Goal: Information Seeking & Learning: Learn about a topic

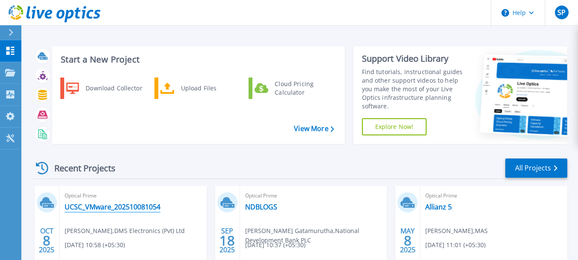
click at [128, 209] on link "UCSC_VMware_202510081054" at bounding box center [113, 206] width 96 height 9
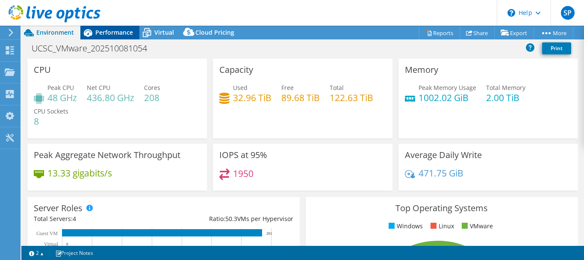
click at [113, 32] on span "Performance" at bounding box center [114, 32] width 38 height 8
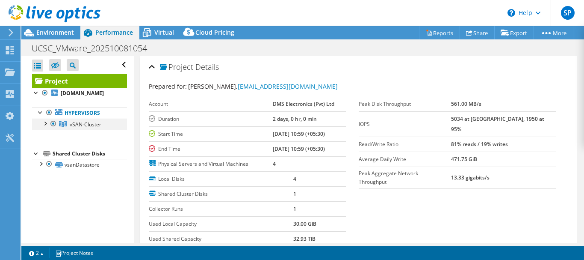
click at [44, 123] on div at bounding box center [45, 123] width 9 height 9
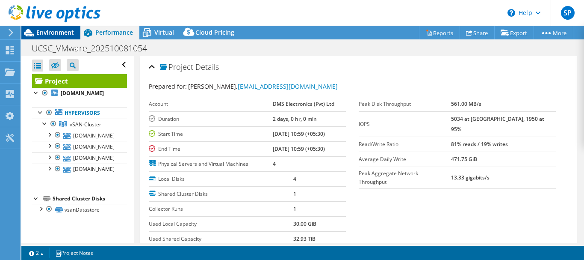
click at [46, 33] on span "Environment" at bounding box center [55, 32] width 38 height 8
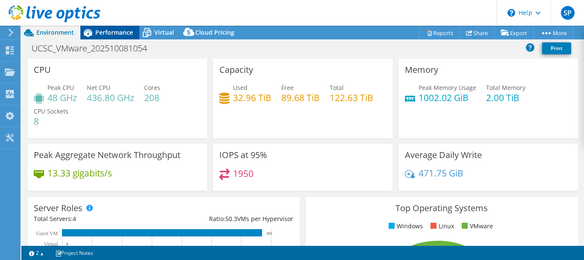
click at [111, 35] on span "Performance" at bounding box center [114, 32] width 38 height 8
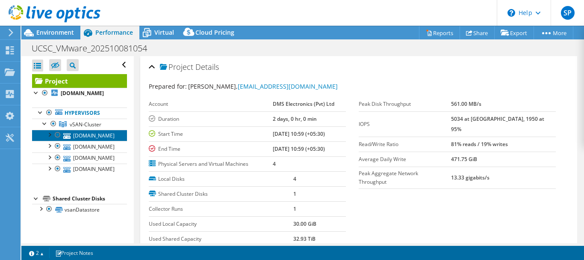
click at [80, 133] on link "vsan2.intl.ucsc.lk" at bounding box center [79, 135] width 95 height 11
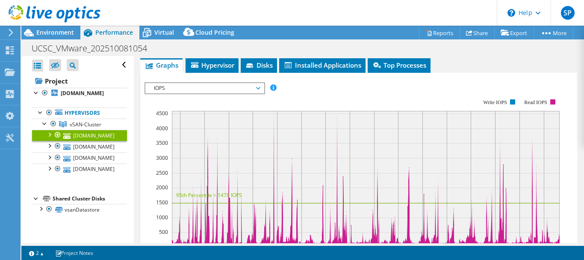
scroll to position [86, 0]
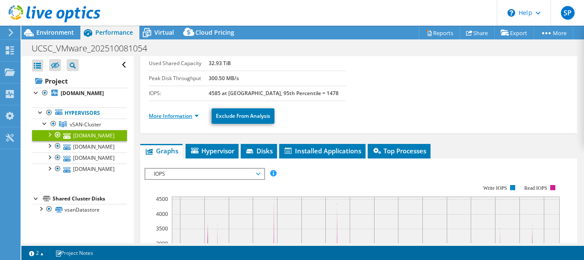
click at [179, 116] on link "More Information" at bounding box center [174, 115] width 50 height 7
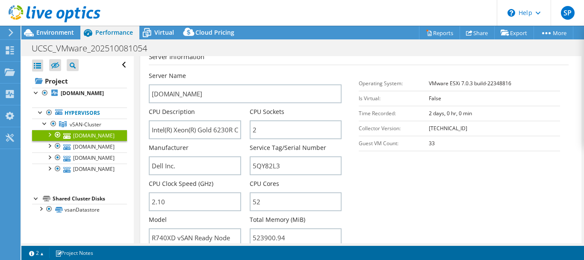
scroll to position [214, 0]
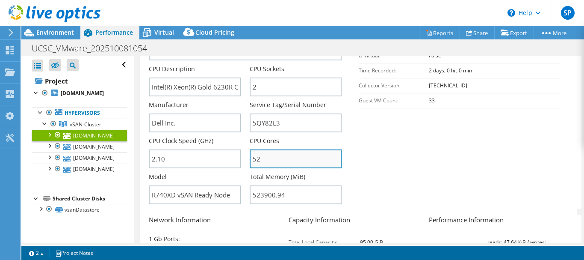
drag, startPoint x: 264, startPoint y: 159, endPoint x: 252, endPoint y: 157, distance: 11.7
click at [252, 157] on input "52" at bounding box center [296, 158] width 92 height 19
click at [273, 159] on input "52" at bounding box center [296, 158] width 92 height 19
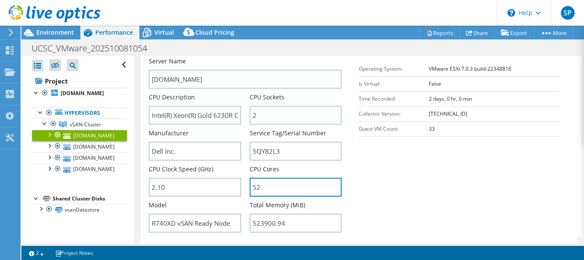
scroll to position [171, 0]
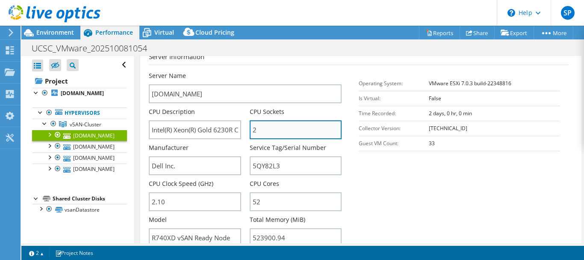
drag, startPoint x: 257, startPoint y: 133, endPoint x: 252, endPoint y: 136, distance: 5.6
click at [252, 136] on input "2" at bounding box center [296, 129] width 92 height 19
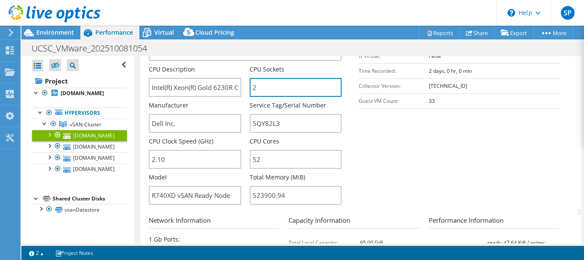
scroll to position [214, 0]
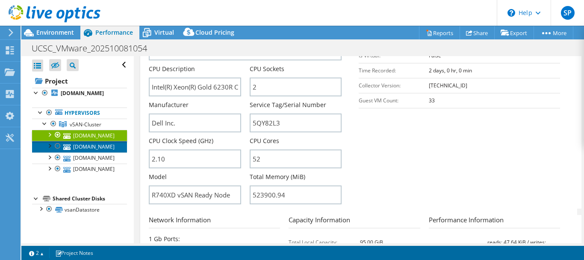
click at [97, 148] on link "vsan3.intl.ucsc.lk" at bounding box center [79, 146] width 95 height 11
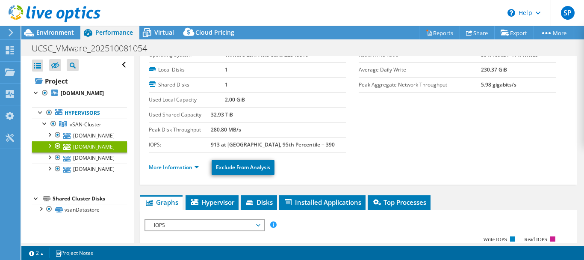
scroll to position [33, 0]
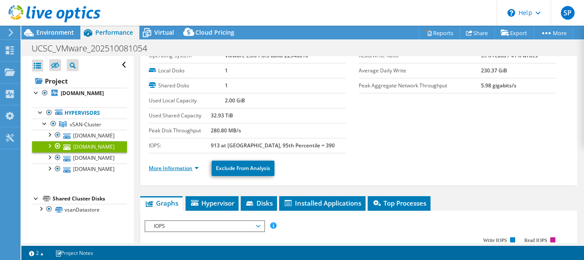
click at [182, 170] on link "More Information" at bounding box center [174, 167] width 50 height 7
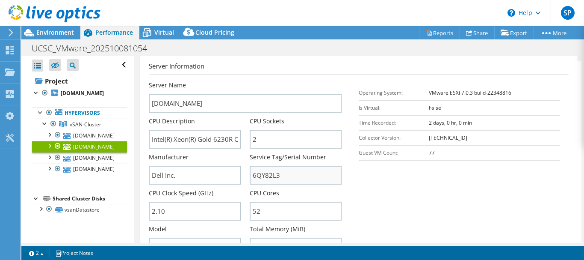
scroll to position [205, 0]
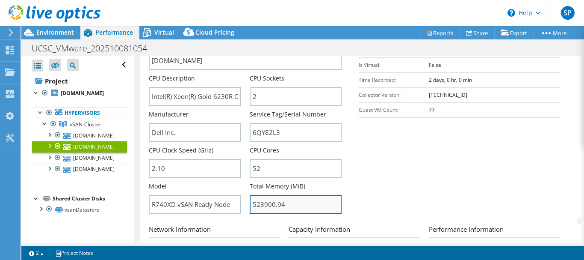
drag, startPoint x: 292, startPoint y: 202, endPoint x: 280, endPoint y: 204, distance: 12.1
click at [280, 204] on input "523900.94" at bounding box center [296, 204] width 92 height 19
drag, startPoint x: 273, startPoint y: 204, endPoint x: 262, endPoint y: 204, distance: 10.7
click at [262, 204] on input "523900.94" at bounding box center [296, 204] width 92 height 19
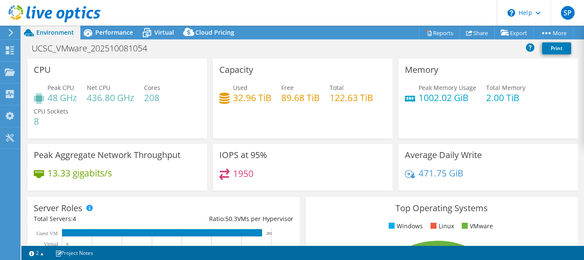
select select "USD"
click at [108, 31] on span "Performance" at bounding box center [114, 32] width 38 height 8
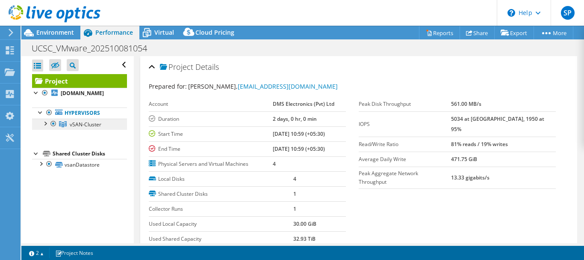
click at [79, 125] on span "vSAN-Cluster" at bounding box center [86, 124] width 32 height 7
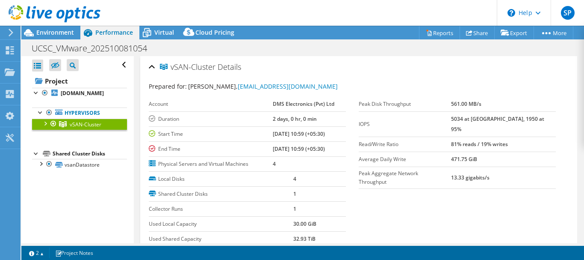
click at [44, 125] on div at bounding box center [45, 123] width 9 height 9
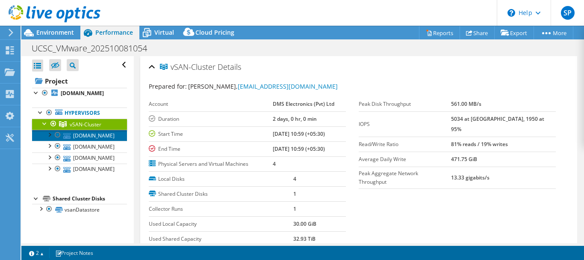
click at [99, 138] on link "vsan2.intl.ucsc.lk" at bounding box center [79, 135] width 95 height 11
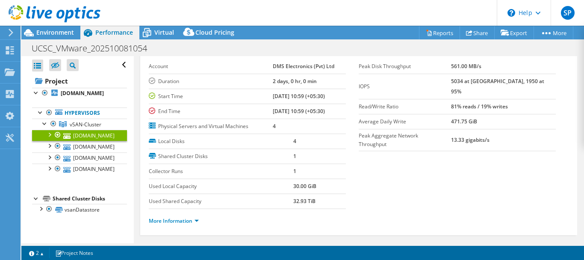
scroll to position [30, 0]
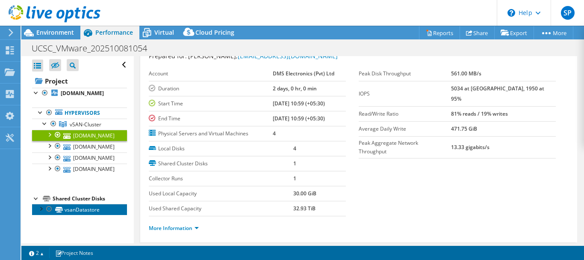
click at [83, 208] on link "vsanDatastore" at bounding box center [79, 209] width 95 height 11
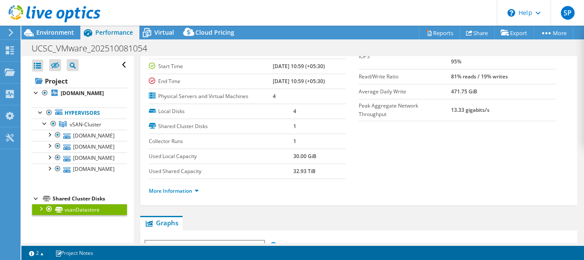
scroll to position [116, 0]
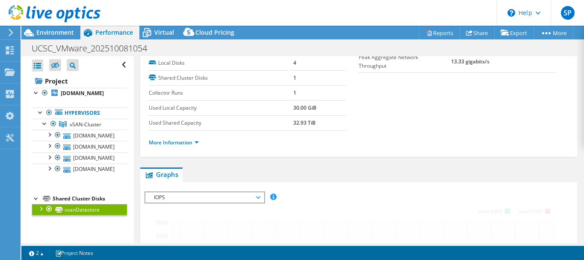
click at [41, 208] on div at bounding box center [40, 208] width 9 height 9
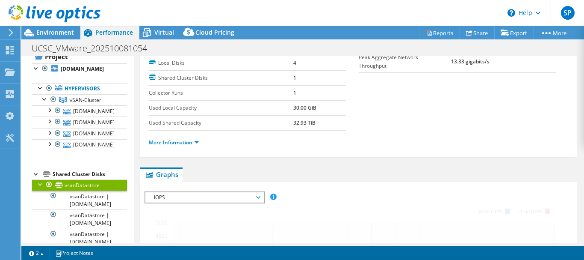
scroll to position [47, 0]
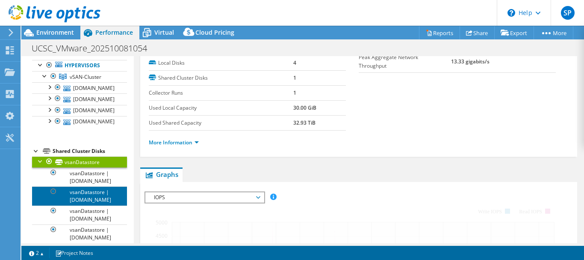
click at [94, 187] on link "vsanDatastore | vsan3.intl.ucsc.lk" at bounding box center [79, 195] width 95 height 19
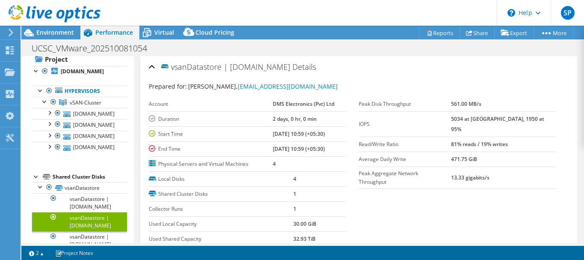
scroll to position [0, 0]
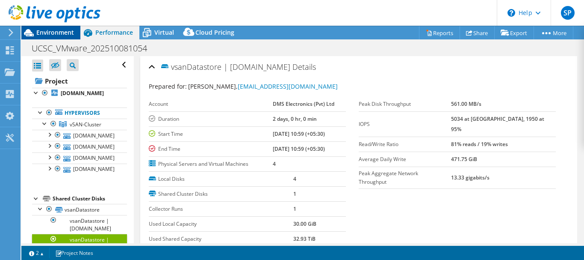
click at [48, 35] on span "Environment" at bounding box center [55, 32] width 38 height 8
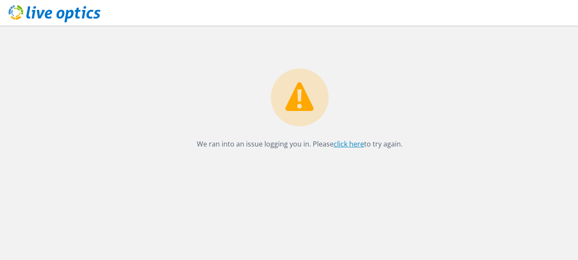
click at [346, 144] on link "click here" at bounding box center [349, 143] width 30 height 9
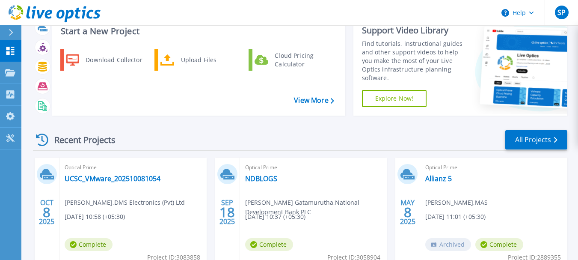
scroll to position [43, 0]
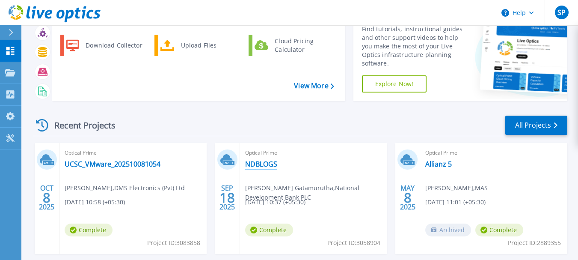
click at [266, 165] on link "NDBLOGS" at bounding box center [261, 164] width 32 height 9
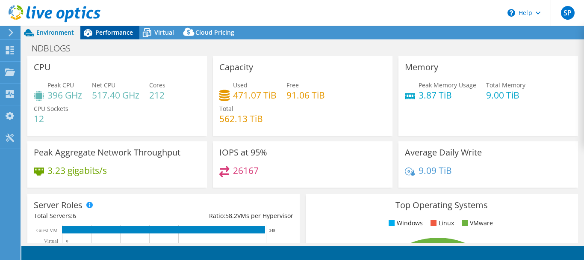
click at [109, 31] on span "Performance" at bounding box center [114, 32] width 38 height 8
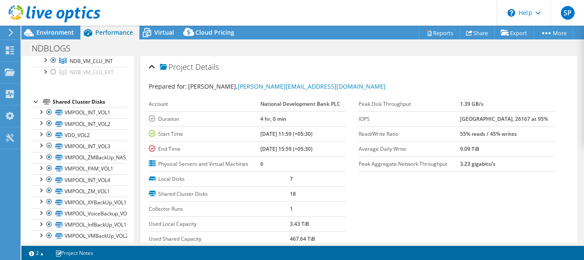
scroll to position [43, 0]
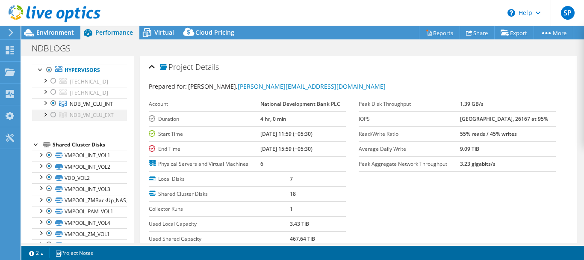
click at [55, 120] on div at bounding box center [53, 115] width 9 height 10
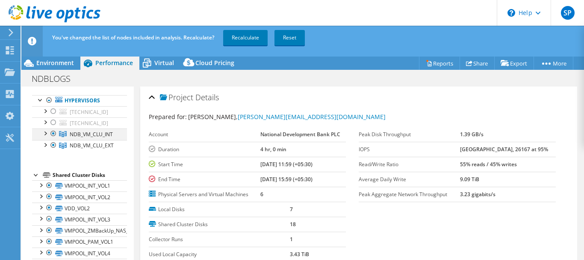
click at [55, 139] on div at bounding box center [53, 133] width 9 height 10
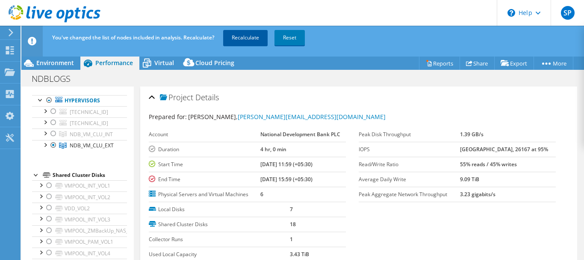
click at [243, 36] on link "Recalculate" at bounding box center [245, 37] width 44 height 15
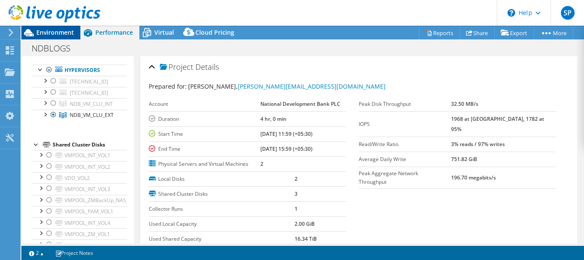
click at [53, 30] on span "Environment" at bounding box center [55, 32] width 38 height 8
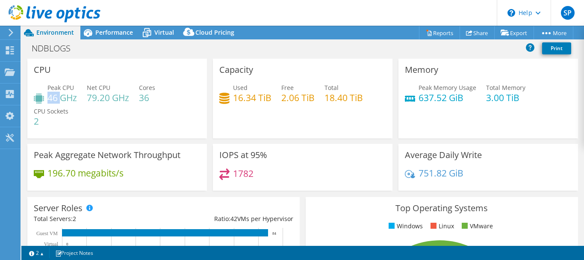
drag, startPoint x: 49, startPoint y: 96, endPoint x: 61, endPoint y: 96, distance: 11.6
click at [61, 96] on h4 "46 GHz" at bounding box center [62, 97] width 30 height 9
drag, startPoint x: 234, startPoint y: 95, endPoint x: 259, endPoint y: 95, distance: 24.8
click at [259, 95] on h4 "16.34 TiB" at bounding box center [252, 97] width 39 height 9
drag, startPoint x: 231, startPoint y: 99, endPoint x: 269, endPoint y: 100, distance: 37.2
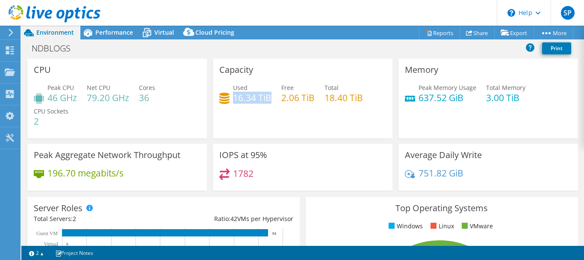
click at [269, 100] on h4 "16.34 TiB" at bounding box center [252, 97] width 39 height 9
drag, startPoint x: 415, startPoint y: 98, endPoint x: 438, endPoint y: 98, distance: 22.7
click at [438, 98] on h4 "637.52 GiB" at bounding box center [448, 97] width 58 height 9
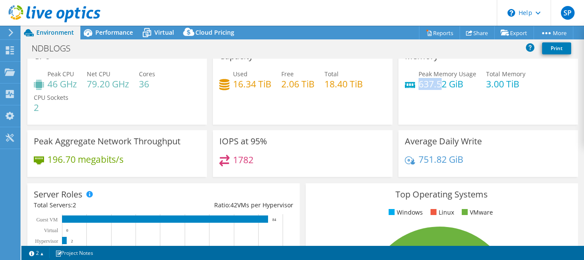
scroll to position [0, 0]
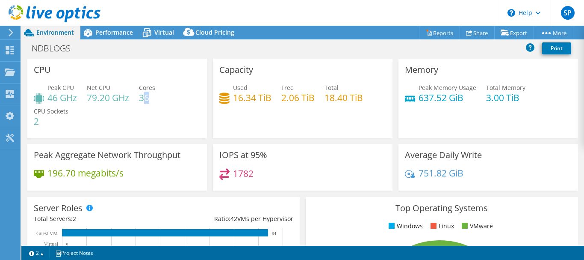
drag, startPoint x: 143, startPoint y: 97, endPoint x: 156, endPoint y: 98, distance: 13.0
click at [155, 98] on h4 "36" at bounding box center [147, 97] width 16 height 9
click at [148, 115] on div "Peak CPU 46 GHz Net CPU 79.20 GHz Cores 36 CPU Sockets 2" at bounding box center [117, 108] width 167 height 51
click at [112, 28] on span "Performance" at bounding box center [114, 32] width 38 height 8
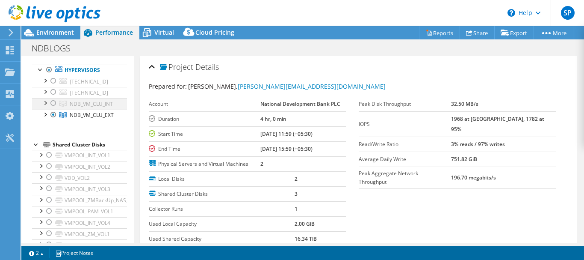
click at [53, 108] on div at bounding box center [53, 103] width 9 height 10
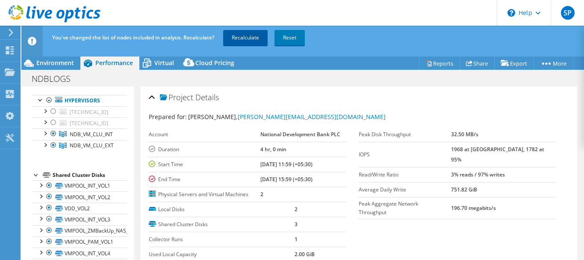
click at [243, 37] on link "Recalculate" at bounding box center [245, 37] width 44 height 15
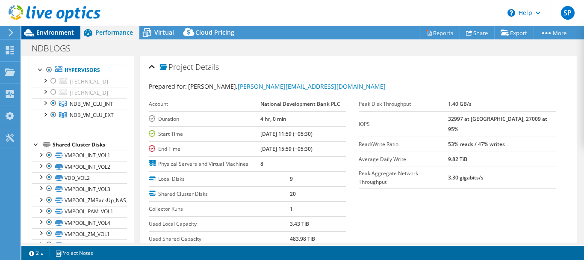
click at [39, 30] on span "Environment" at bounding box center [55, 32] width 38 height 8
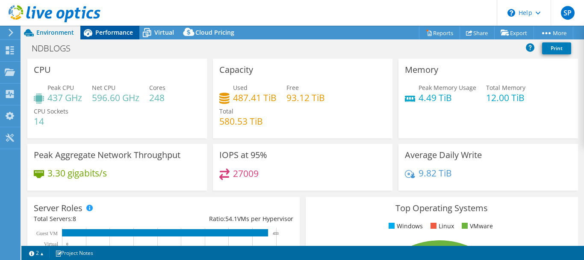
click at [100, 33] on span "Performance" at bounding box center [114, 32] width 38 height 8
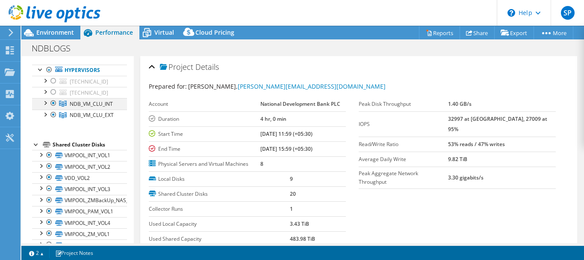
click at [46, 107] on div at bounding box center [45, 102] width 9 height 9
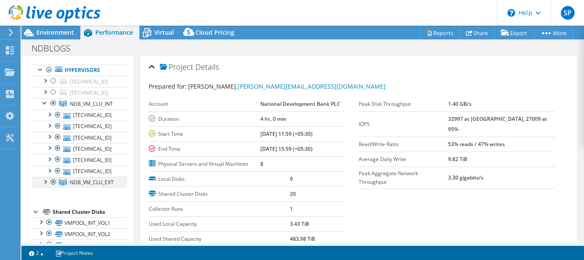
click at [44, 185] on div at bounding box center [45, 181] width 9 height 9
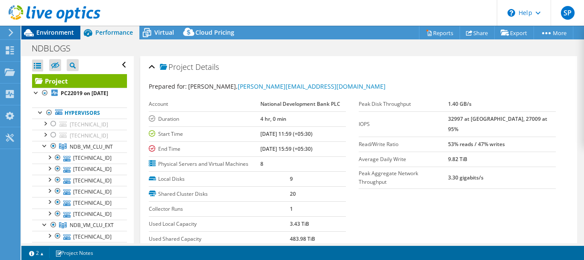
click at [55, 33] on span "Environment" at bounding box center [55, 32] width 38 height 8
